Goal: Task Accomplishment & Management: Use online tool/utility

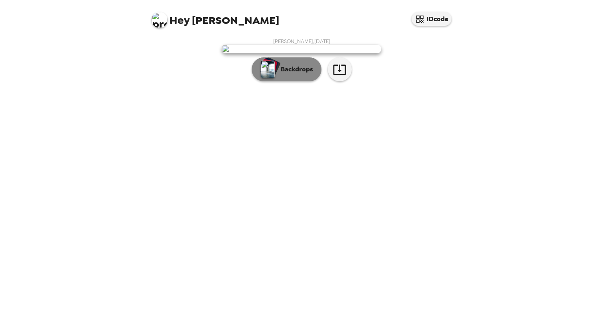
click at [297, 74] on p "Backdrops" at bounding box center [295, 70] width 36 height 10
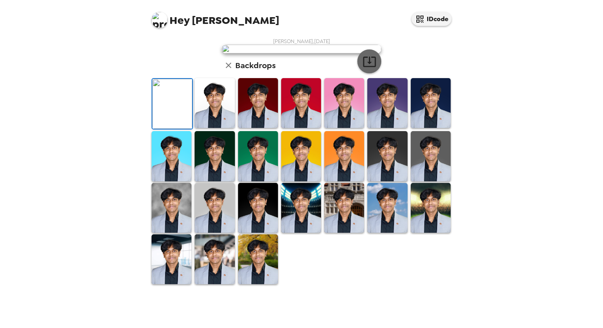
click at [374, 69] on icon "button" at bounding box center [369, 62] width 14 height 14
click at [362, 233] on img at bounding box center [344, 208] width 40 height 50
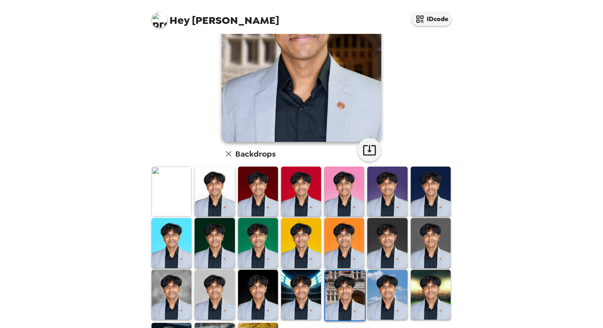
scroll to position [160, 0]
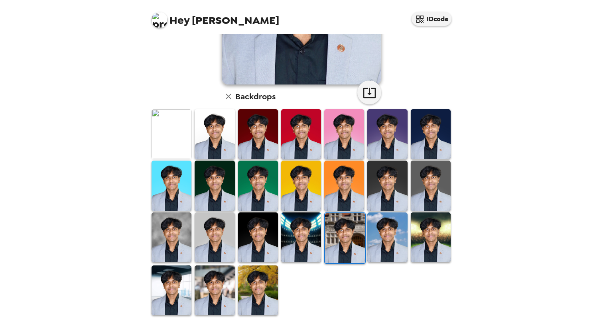
click at [417, 249] on img at bounding box center [431, 238] width 40 height 50
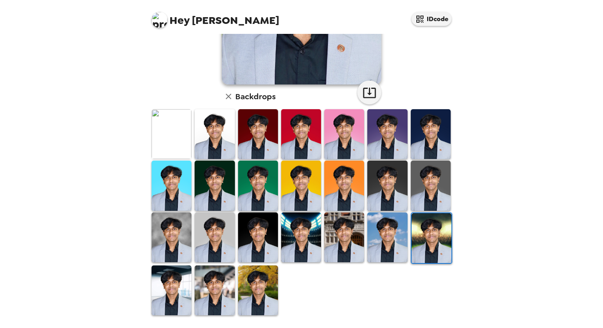
click at [248, 291] on img at bounding box center [258, 291] width 40 height 50
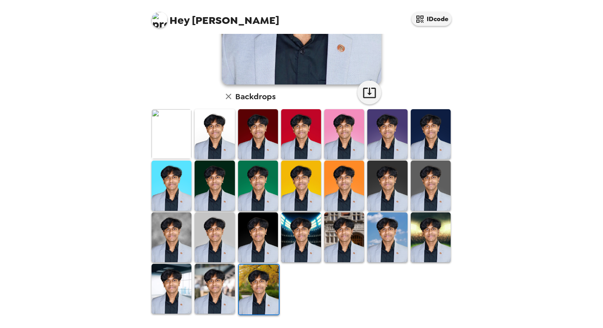
click at [219, 289] on img at bounding box center [215, 289] width 40 height 50
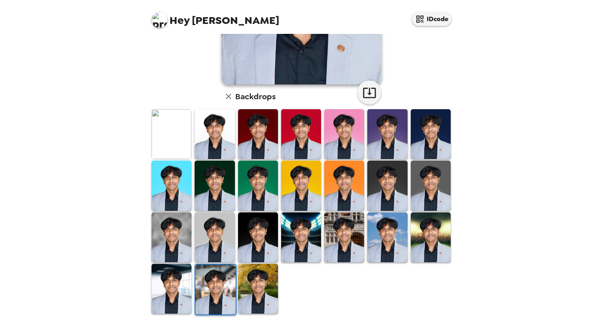
click at [256, 194] on img at bounding box center [258, 186] width 40 height 50
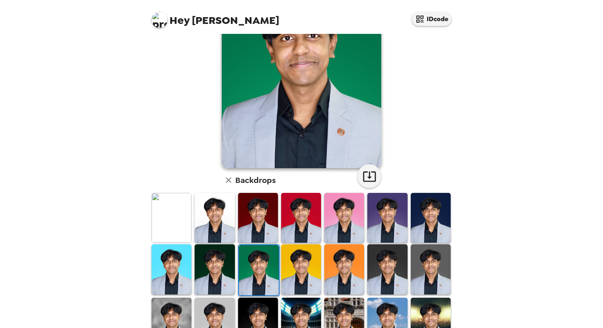
scroll to position [130, 0]
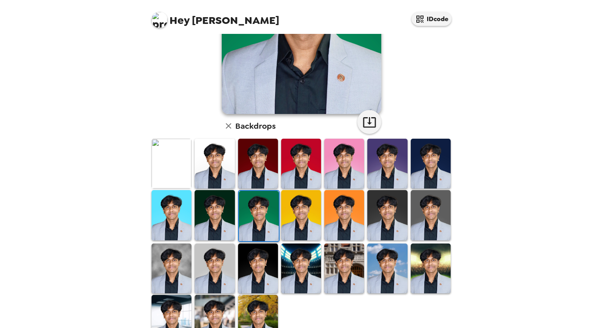
click at [443, 160] on img at bounding box center [431, 164] width 40 height 50
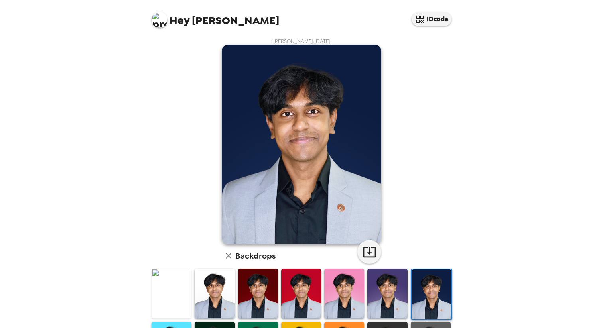
scroll to position [160, 0]
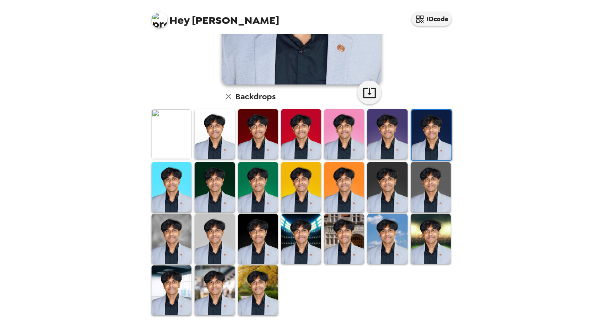
click at [331, 103] on div "Backdrops" at bounding box center [302, 97] width 160 height 16
click at [334, 120] on img at bounding box center [344, 134] width 40 height 50
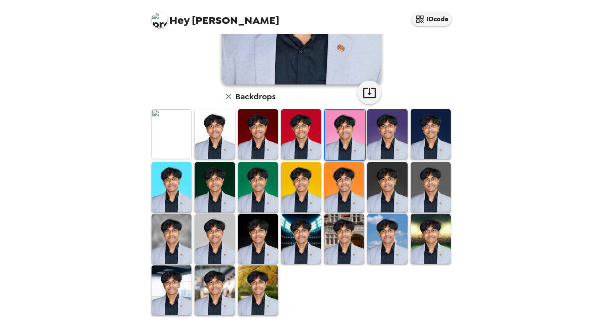
click at [264, 226] on img at bounding box center [258, 239] width 40 height 50
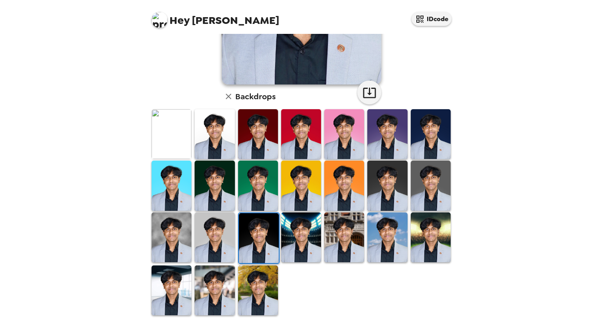
click at [438, 182] on img at bounding box center [431, 186] width 40 height 50
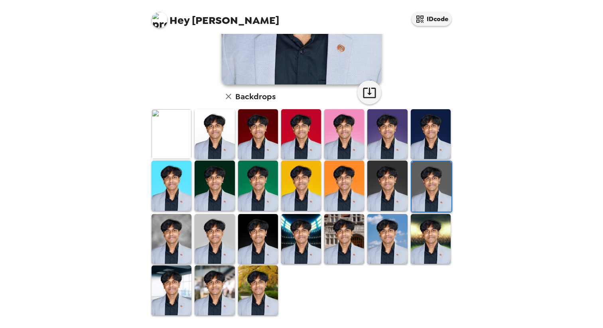
scroll to position [0, 0]
click at [219, 137] on img at bounding box center [215, 134] width 40 height 50
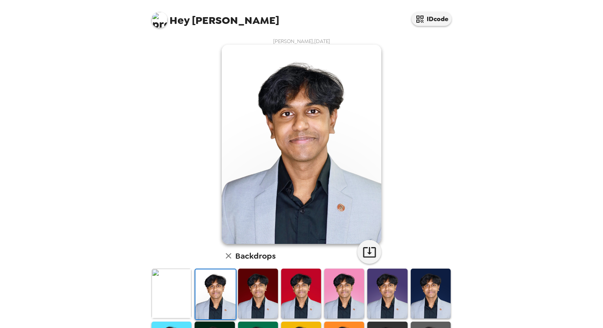
click at [170, 272] on img at bounding box center [172, 294] width 40 height 50
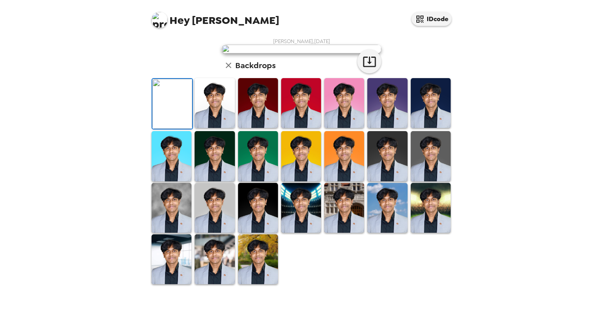
click at [209, 128] on img at bounding box center [215, 103] width 40 height 50
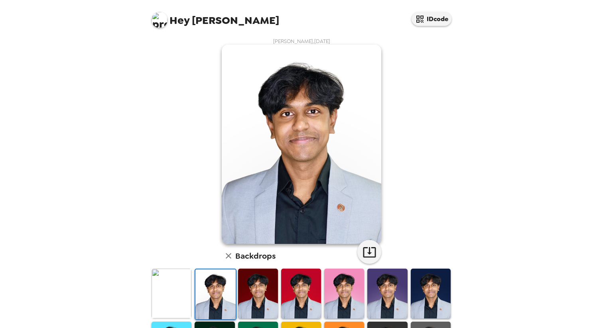
click at [181, 294] on img at bounding box center [172, 294] width 40 height 50
